Goal: Transaction & Acquisition: Purchase product/service

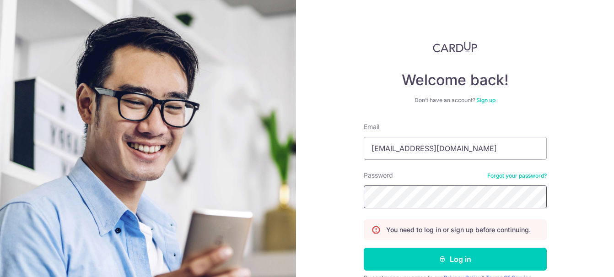
scroll to position [46, 0]
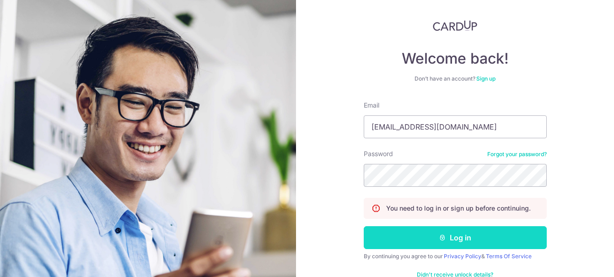
click at [471, 234] on button "Log in" at bounding box center [455, 237] width 183 height 23
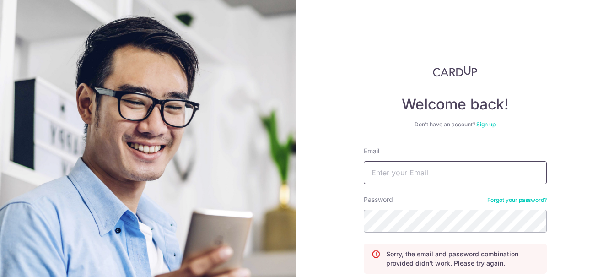
click at [411, 179] on input "Email" at bounding box center [455, 172] width 183 height 23
type input "[EMAIL_ADDRESS][DOMAIN_NAME]"
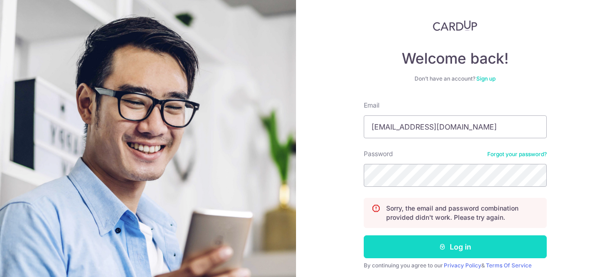
click at [445, 248] on button "Log in" at bounding box center [455, 246] width 183 height 23
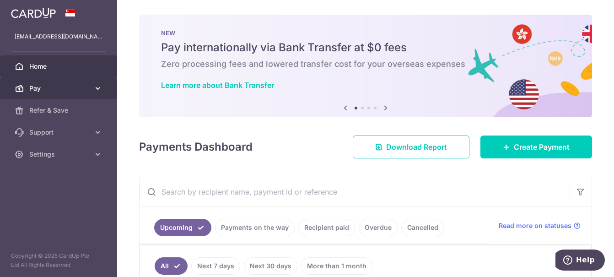
click at [97, 86] on icon at bounding box center [97, 88] width 9 height 9
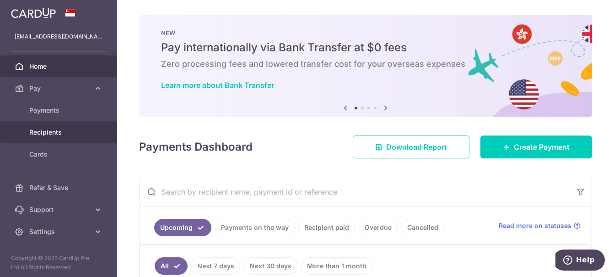
click at [72, 129] on span "Recipients" at bounding box center [59, 132] width 60 height 9
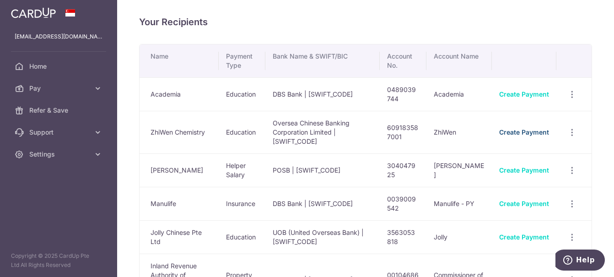
click at [509, 131] on link "Create Payment" at bounding box center [524, 132] width 50 height 8
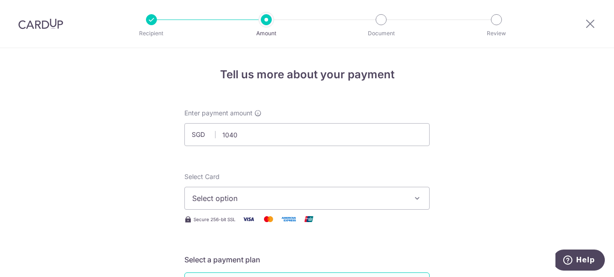
type input "1,040.00"
click at [305, 138] on input "1,040.00" at bounding box center [306, 134] width 245 height 23
type input "1,045.00"
click at [334, 190] on button "Select option" at bounding box center [306, 198] width 245 height 23
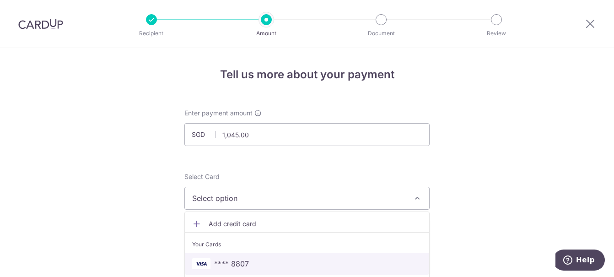
drag, startPoint x: 262, startPoint y: 264, endPoint x: 294, endPoint y: 247, distance: 36.0
click at [262, 264] on span "**** 8807" at bounding box center [307, 263] width 230 height 11
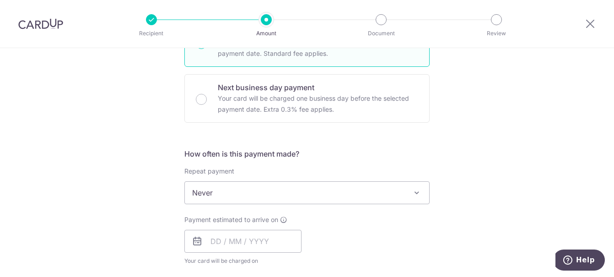
scroll to position [275, 0]
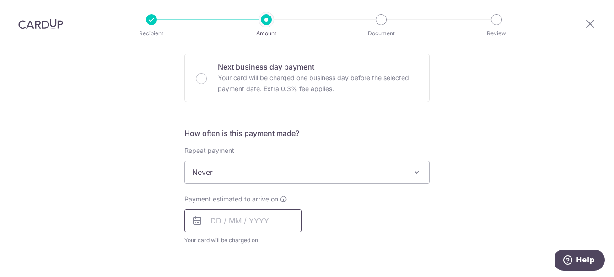
click at [257, 218] on input "text" at bounding box center [242, 220] width 117 height 23
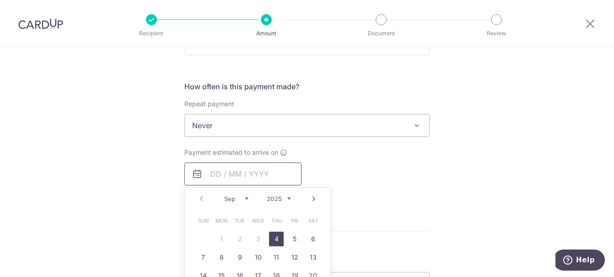
scroll to position [366, 0]
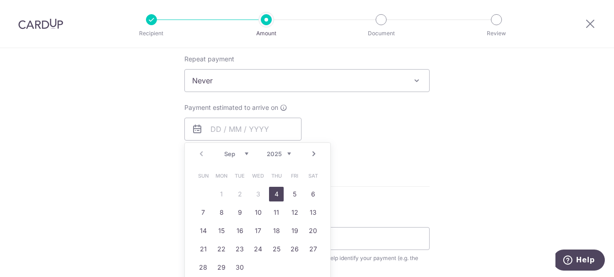
click at [277, 194] on link "4" at bounding box center [276, 194] width 15 height 15
type input "[DATE]"
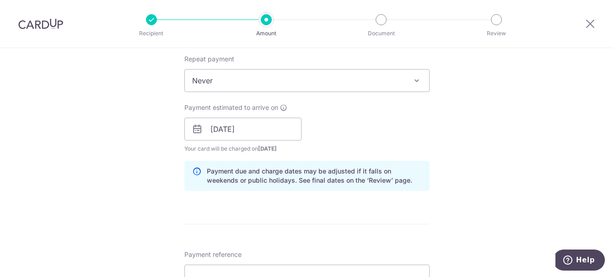
click at [562, 130] on div "Tell us more about your payment Enter payment amount SGD 1,045.00 1045.00 Selec…" at bounding box center [307, 115] width 614 height 866
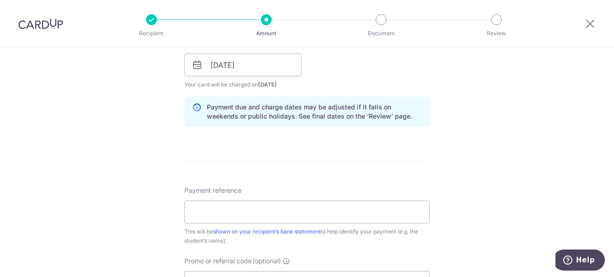
scroll to position [458, 0]
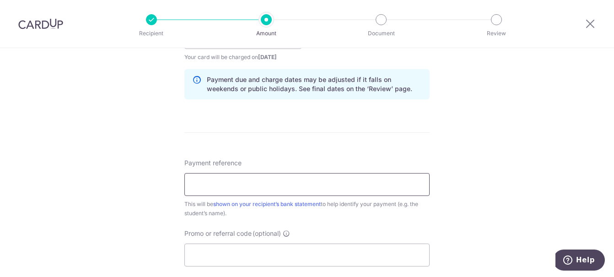
click at [276, 188] on input "Payment reference" at bounding box center [306, 184] width 245 height 23
type input "Aug 3 10 17 24 31 11hours"
click at [255, 251] on input "Promo or referral code (optional)" at bounding box center [306, 255] width 245 height 23
type input "OCBC195"
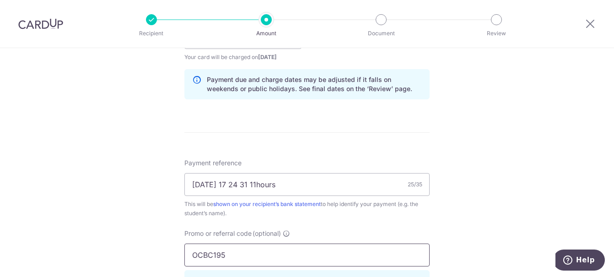
scroll to position [284, 0]
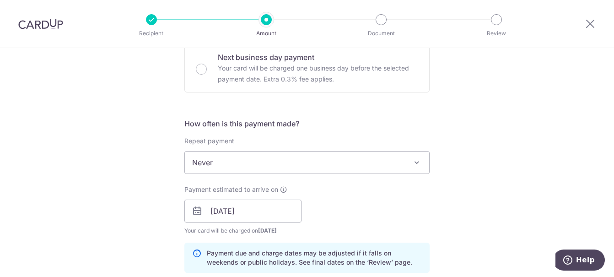
click at [544, 174] on div "Tell us more about your payment Enter payment amount SGD 1,045.00 1045.00 Selec…" at bounding box center [307, 217] width 614 height 907
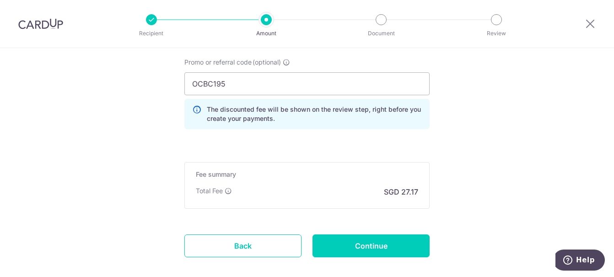
scroll to position [650, 0]
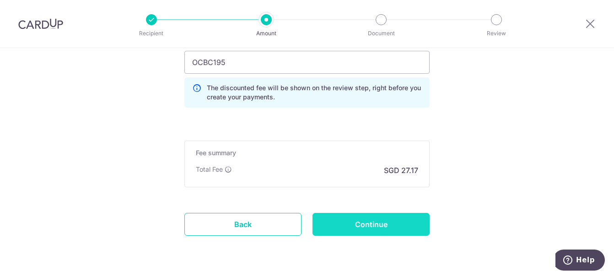
click at [394, 223] on input "Continue" at bounding box center [371, 224] width 117 height 23
type input "Create Schedule"
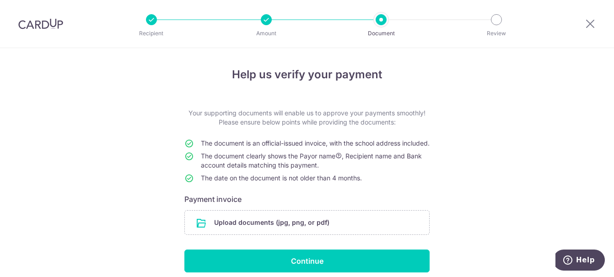
scroll to position [46, 0]
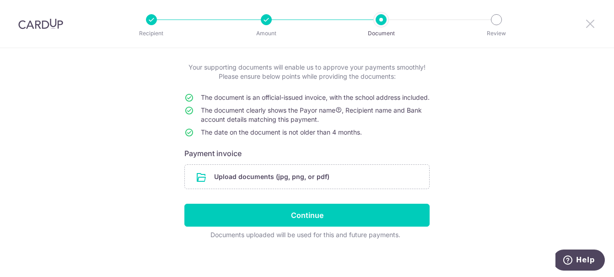
click at [595, 23] on icon at bounding box center [590, 23] width 11 height 11
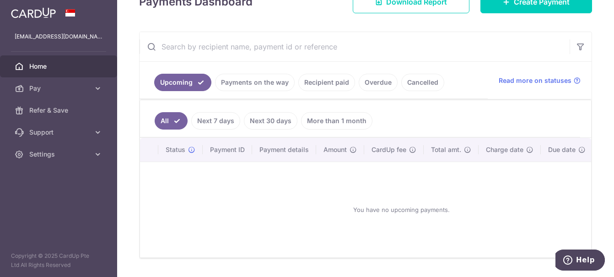
scroll to position [137, 0]
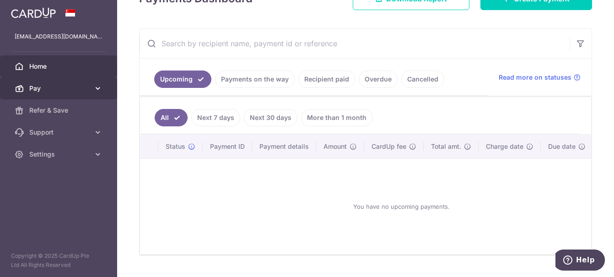
click at [95, 91] on icon at bounding box center [97, 88] width 9 height 9
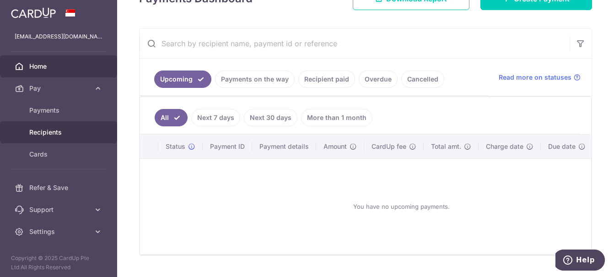
click at [53, 129] on span "Recipients" at bounding box center [59, 132] width 60 height 9
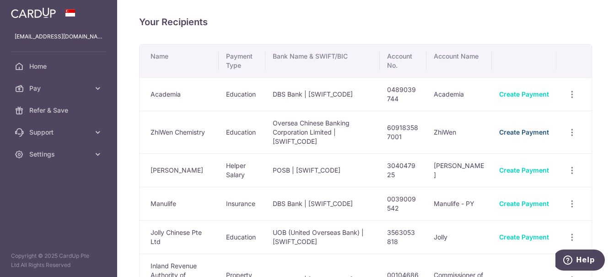
click at [515, 135] on link "Create Payment" at bounding box center [524, 132] width 50 height 8
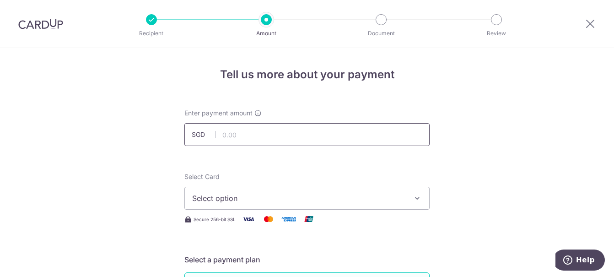
click at [294, 137] on input "text" at bounding box center [306, 134] width 245 height 23
type input "760.00"
click at [391, 195] on span "Select option" at bounding box center [298, 198] width 213 height 11
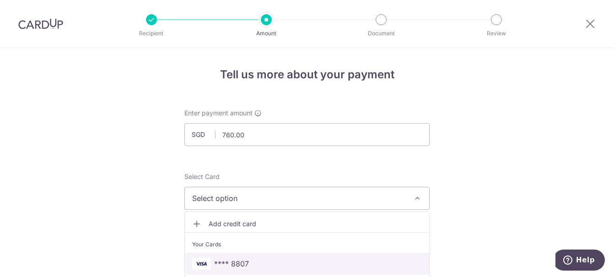
drag, startPoint x: 252, startPoint y: 262, endPoint x: 335, endPoint y: 236, distance: 87.2
click at [252, 262] on span "**** 8807" at bounding box center [307, 263] width 230 height 11
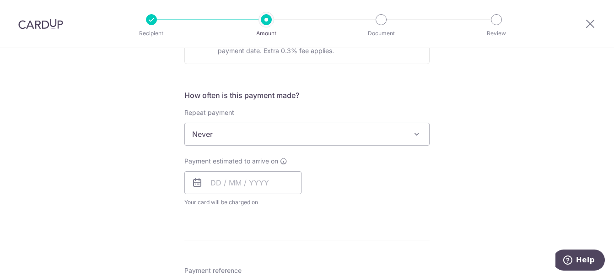
scroll to position [320, 0]
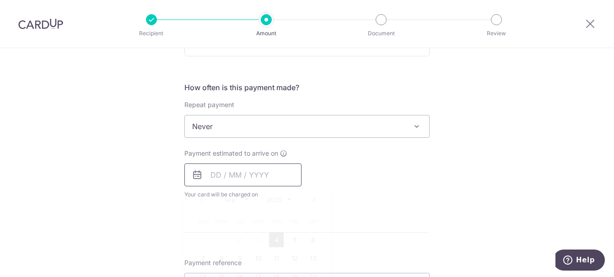
click at [249, 180] on input "text" at bounding box center [242, 174] width 117 height 23
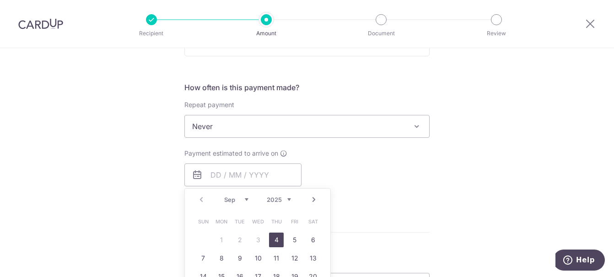
click at [277, 239] on link "4" at bounding box center [276, 240] width 15 height 15
type input "[DATE]"
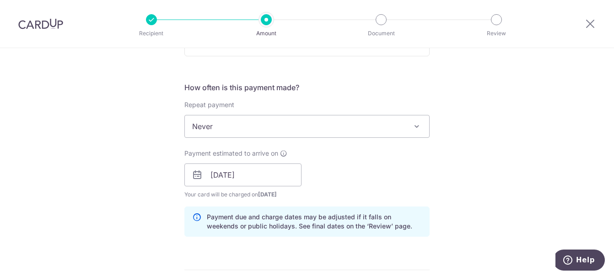
click at [488, 155] on div "Tell us more about your payment Enter payment amount SGD 760.00 760.00 Select C…" at bounding box center [307, 161] width 614 height 866
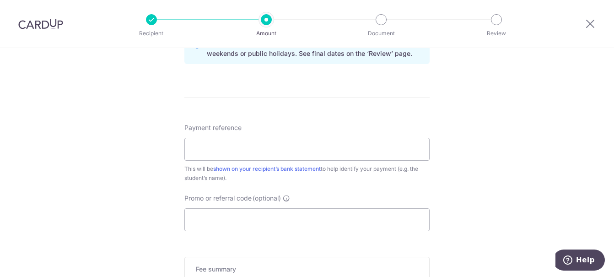
scroll to position [503, 0]
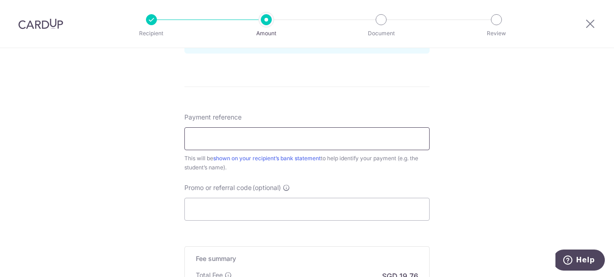
click at [279, 133] on input "Payment reference" at bounding box center [306, 138] width 245 height 23
type input "Oct 3 10 17 24"
click at [348, 205] on input "Promo or referral code (optional)" at bounding box center [306, 209] width 245 height 23
type input "OCBC195"
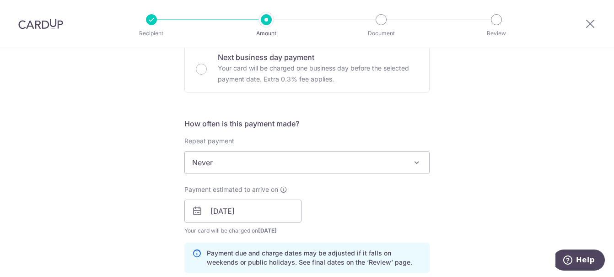
click at [506, 150] on div "Tell us more about your payment Enter payment amount SGD 760.00 760.00 Select C…" at bounding box center [307, 217] width 614 height 907
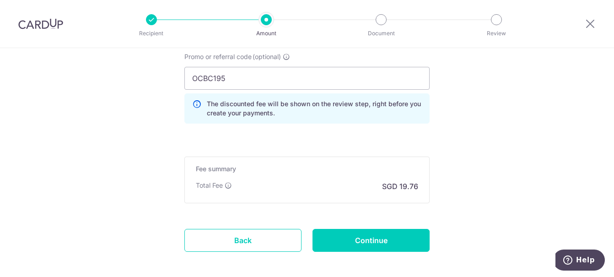
scroll to position [650, 0]
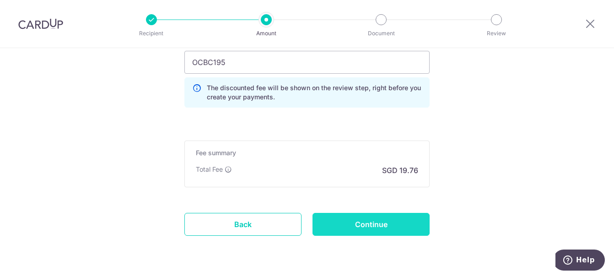
click at [375, 233] on input "Continue" at bounding box center [371, 224] width 117 height 23
type input "Create Schedule"
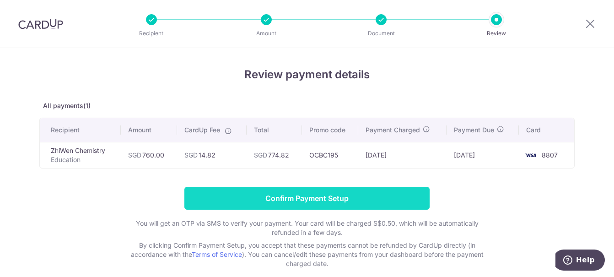
click at [333, 198] on input "Confirm Payment Setup" at bounding box center [306, 198] width 245 height 23
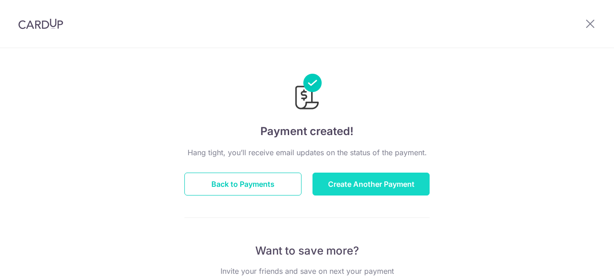
click at [351, 183] on button "Create Another Payment" at bounding box center [371, 184] width 117 height 23
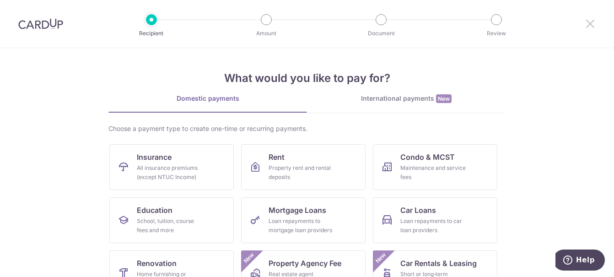
click at [592, 22] on icon at bounding box center [590, 23] width 11 height 11
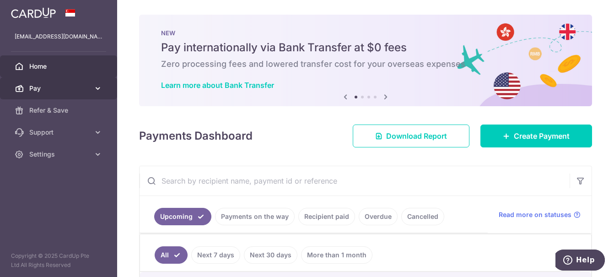
click at [67, 84] on span "Pay" at bounding box center [59, 88] width 60 height 9
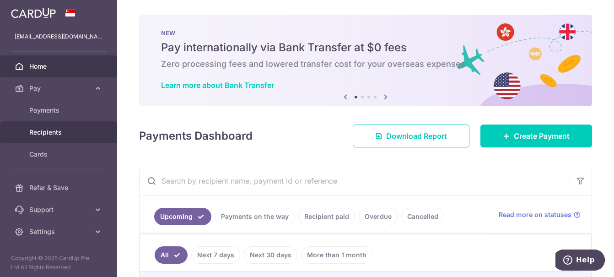
click at [61, 130] on span "Recipients" at bounding box center [59, 132] width 60 height 9
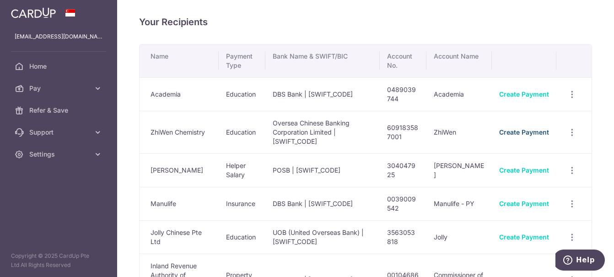
click at [522, 133] on link "Create Payment" at bounding box center [524, 132] width 50 height 8
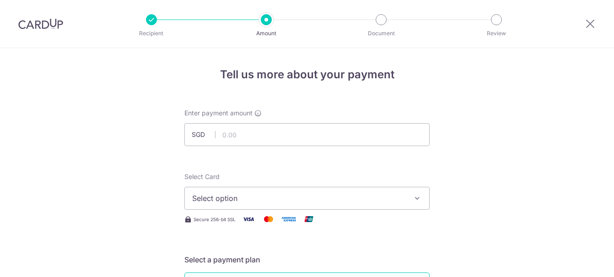
click at [272, 133] on input "text" at bounding box center [306, 134] width 245 height 23
type input "285.00"
click at [258, 200] on span "Select option" at bounding box center [298, 198] width 213 height 11
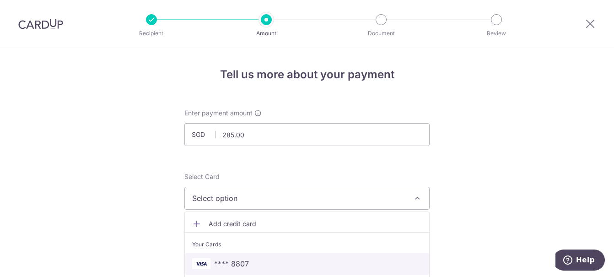
click at [249, 260] on span "**** 8807" at bounding box center [307, 263] width 230 height 11
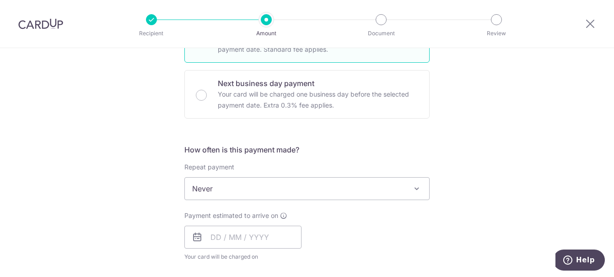
scroll to position [320, 0]
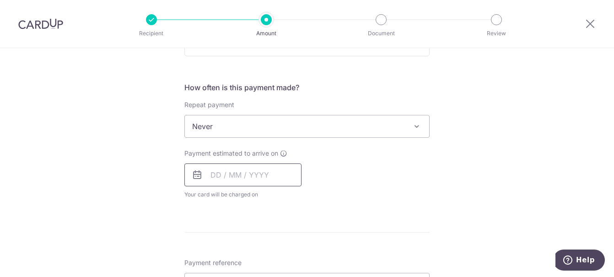
click at [266, 177] on input "text" at bounding box center [242, 174] width 117 height 23
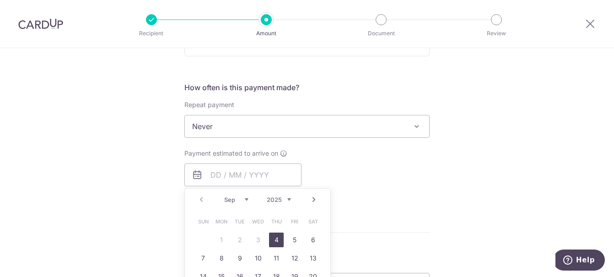
click at [272, 235] on link "4" at bounding box center [276, 240] width 15 height 15
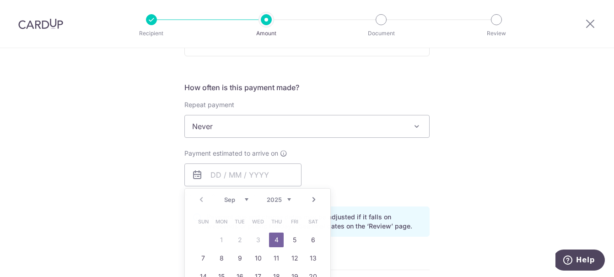
type input "[DATE]"
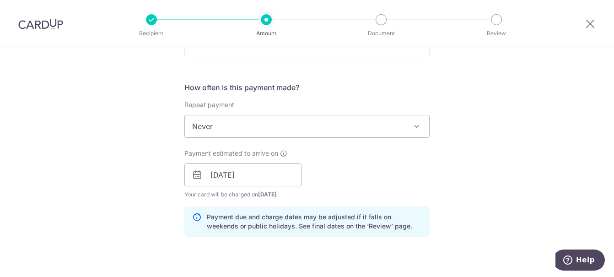
click at [504, 163] on div "Tell us more about your payment Enter payment amount SGD 285.00 285.00 Select C…" at bounding box center [307, 161] width 614 height 866
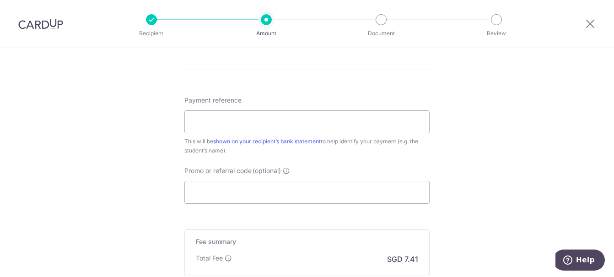
scroll to position [549, 0]
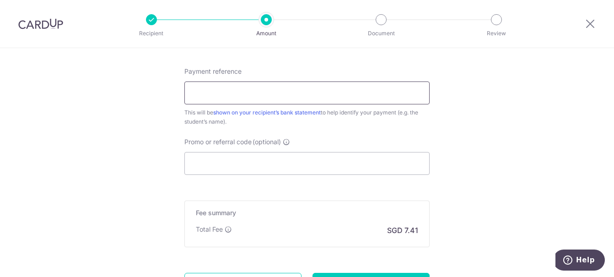
click at [310, 90] on input "Payment reference" at bounding box center [306, 92] width 245 height 23
type input "O"
type input "[DATE] 3hours"
click at [312, 160] on input "Promo or referral code (optional)" at bounding box center [306, 163] width 245 height 23
type input "OCBC195"
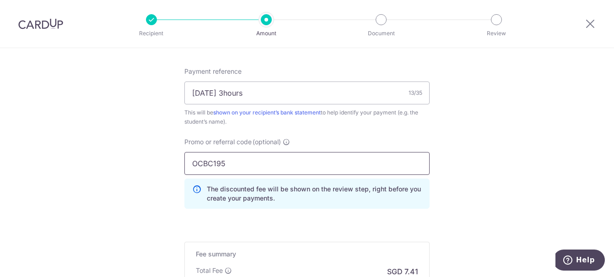
scroll to position [284, 0]
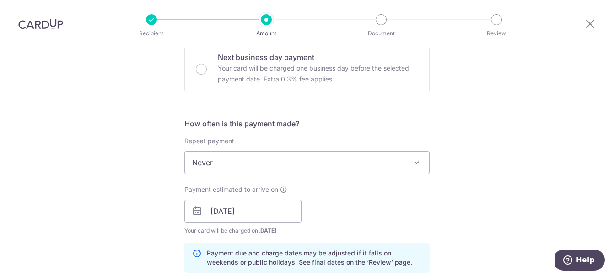
click at [514, 203] on div "Tell us more about your payment Enter payment amount SGD 285.00 285.00 Select C…" at bounding box center [307, 217] width 614 height 907
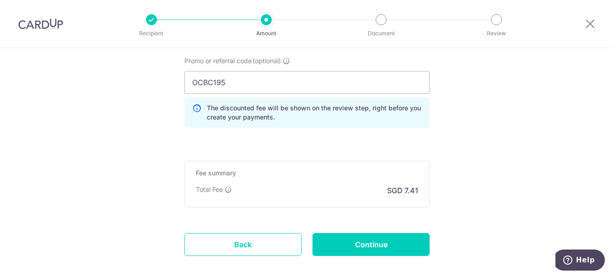
scroll to position [650, 0]
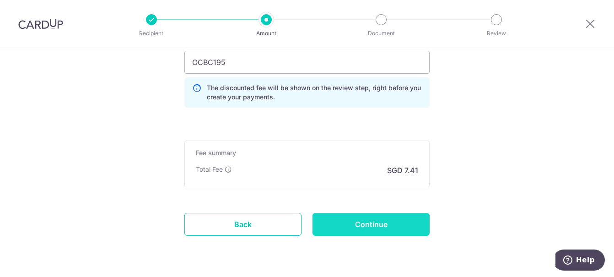
click at [381, 223] on input "Continue" at bounding box center [371, 224] width 117 height 23
type input "Create Schedule"
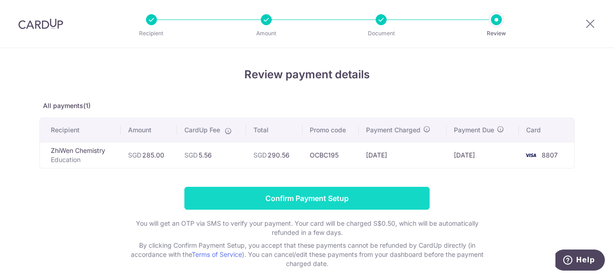
click at [384, 193] on input "Confirm Payment Setup" at bounding box center [306, 198] width 245 height 23
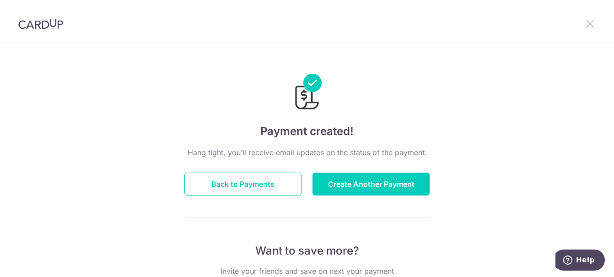
click at [592, 24] on icon at bounding box center [590, 23] width 11 height 11
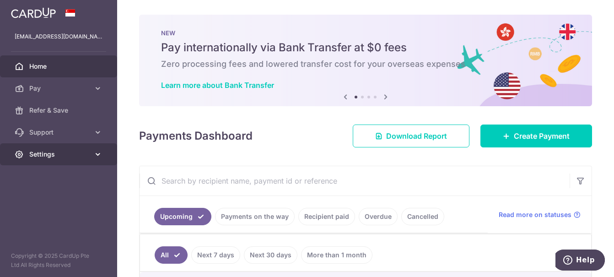
click at [87, 145] on link "Settings" at bounding box center [58, 154] width 117 height 22
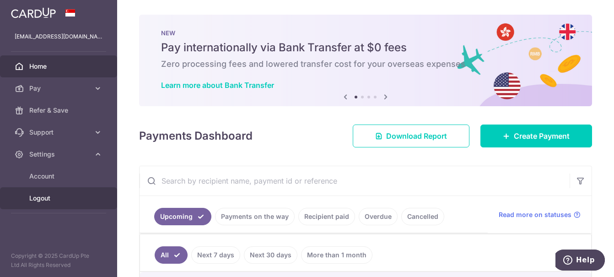
click at [87, 190] on link "Logout" at bounding box center [58, 198] width 117 height 22
